Goal: Task Accomplishment & Management: Manage account settings

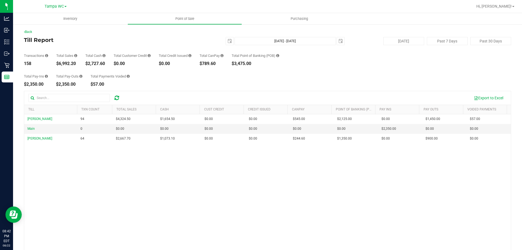
click at [116, 97] on icon at bounding box center [116, 97] width 5 height 5
click at [181, 18] on span "Point of Sale" at bounding box center [185, 18] width 34 height 5
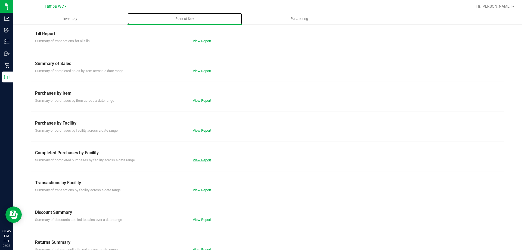
scroll to position [36, 0]
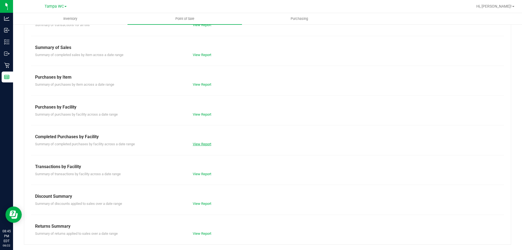
click at [204, 143] on link "View Report" at bounding box center [202, 144] width 18 height 4
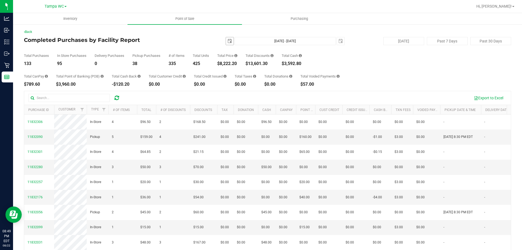
click at [228, 41] on span "select" at bounding box center [230, 41] width 4 height 4
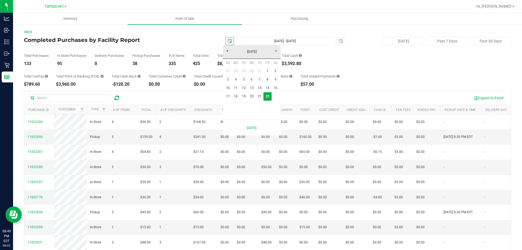
scroll to position [0, 14]
click at [229, 94] on link "17" at bounding box center [228, 96] width 8 height 8
type input "[DATE]"
type input "[DATE] - [DATE]"
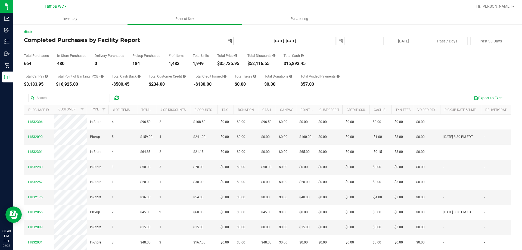
click at [229, 41] on span "select" at bounding box center [230, 41] width 8 height 8
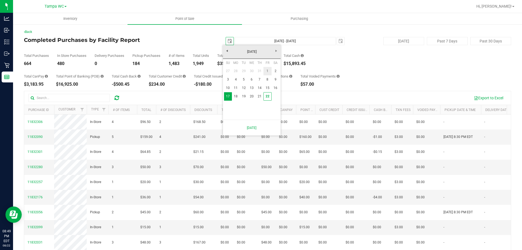
click at [266, 72] on link "1" at bounding box center [267, 71] width 8 height 8
type input "[DATE]"
type input "[DATE] - [DATE]"
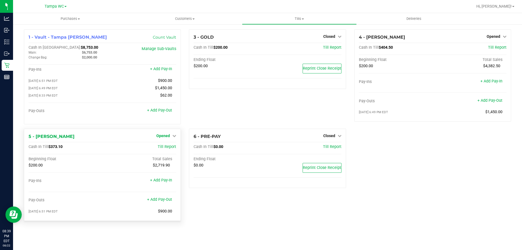
click at [164, 136] on span "Opened" at bounding box center [163, 136] width 14 height 4
click at [164, 147] on link "Close Till" at bounding box center [164, 147] width 15 height 4
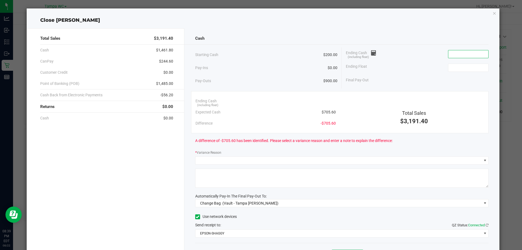
click at [451, 54] on input at bounding box center [468, 54] width 40 height 8
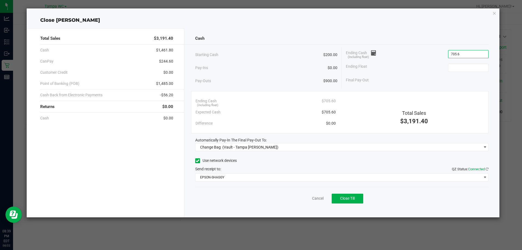
type input "$705.60"
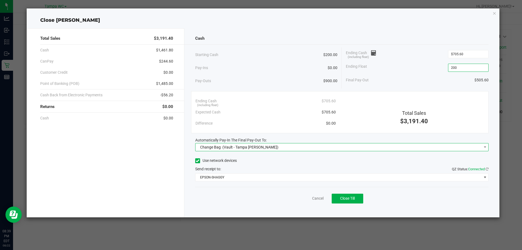
type input "$200.00"
click at [292, 145] on span "Change Bag (Vault - Tampa Fowler)" at bounding box center [339, 147] width 286 height 8
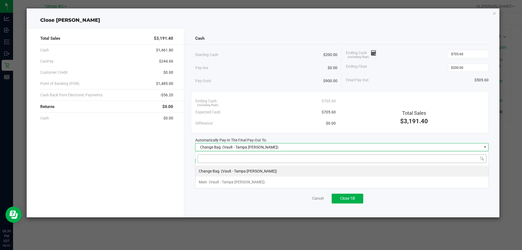
scroll to position [8, 293]
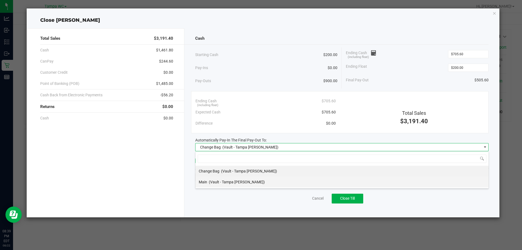
click at [268, 177] on li "Main (Vault - Tampa Fowler)" at bounding box center [342, 181] width 293 height 11
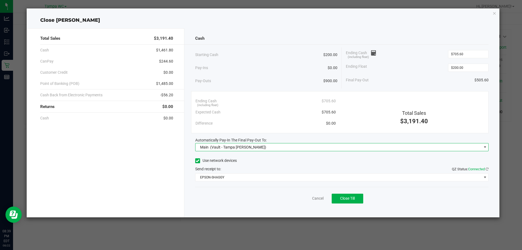
click at [290, 160] on div "Use network devices" at bounding box center [342, 161] width 294 height 8
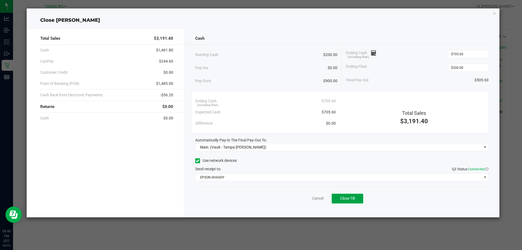
click at [347, 195] on button "Close Till" at bounding box center [348, 199] width 32 height 10
click at [302, 198] on link "Dismiss" at bounding box center [305, 199] width 13 height 6
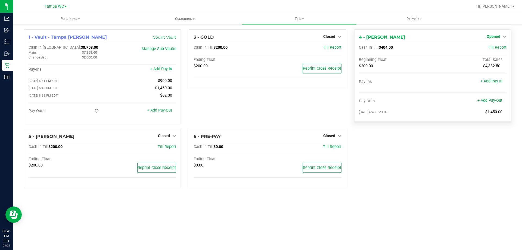
click at [500, 36] on span "Opened" at bounding box center [494, 36] width 14 height 4
click at [489, 48] on link "Close Till" at bounding box center [494, 48] width 15 height 4
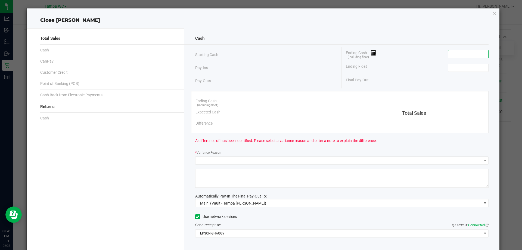
click at [467, 53] on input at bounding box center [468, 54] width 40 height 8
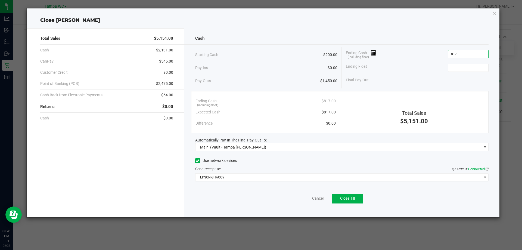
type input "$817.00"
type input "$200.00"
click at [419, 66] on div "Ending Float $200.00" at bounding box center [417, 68] width 143 height 14
click at [350, 196] on span "Close Till" at bounding box center [347, 198] width 15 height 4
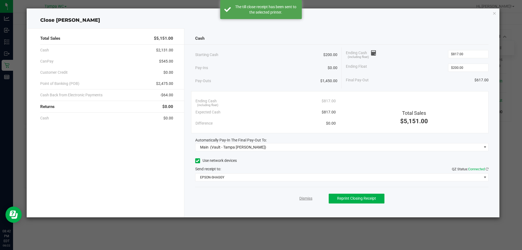
click at [312, 200] on link "Dismiss" at bounding box center [305, 199] width 13 height 6
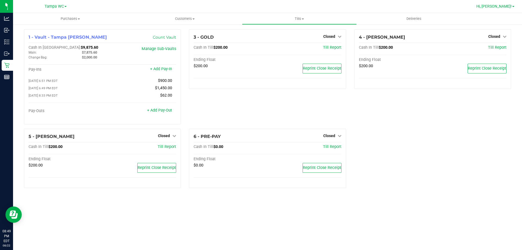
click at [505, 6] on span "Hi, [PERSON_NAME]!" at bounding box center [493, 6] width 35 height 4
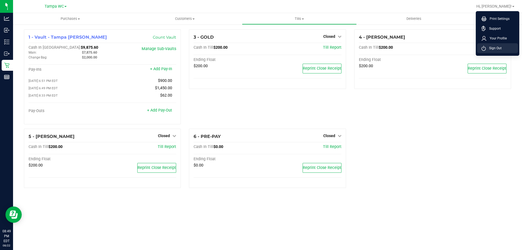
click at [508, 46] on li "Sign Out" at bounding box center [497, 48] width 41 height 10
